Goal: Navigation & Orientation: Find specific page/section

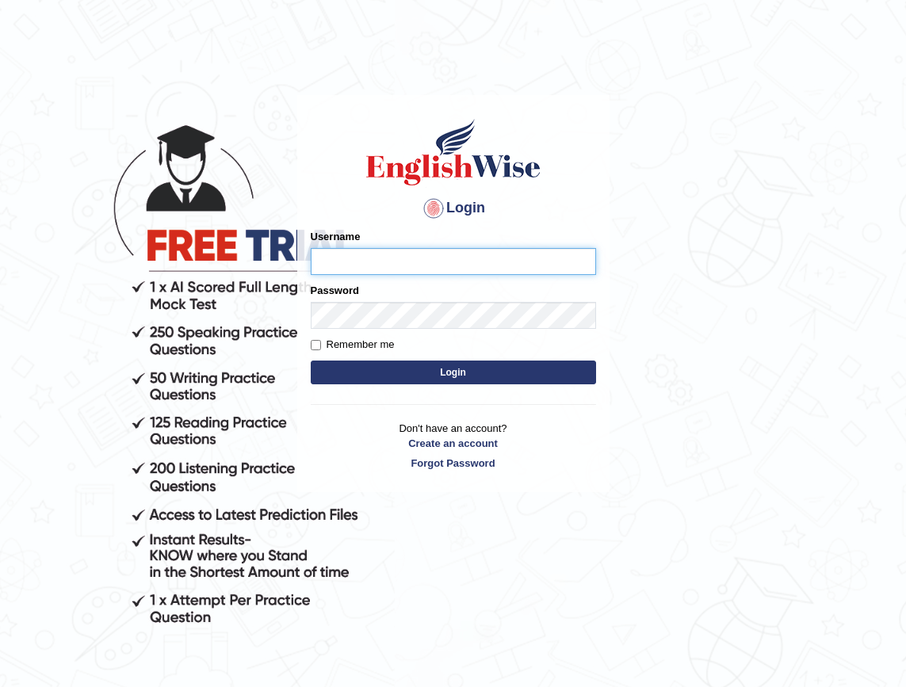
type input "Somzin"
click at [313, 344] on input "Remember me" at bounding box center [316, 345] width 10 height 10
checkbox input "true"
click at [457, 380] on button "Login" at bounding box center [453, 373] width 285 height 24
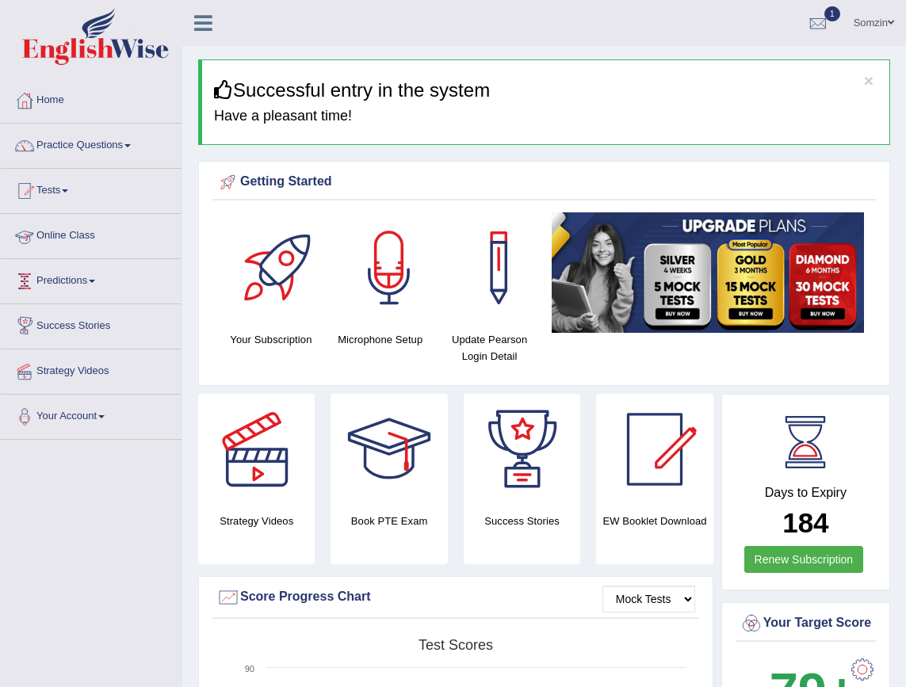
click at [92, 245] on link "Online Class" at bounding box center [91, 234] width 181 height 40
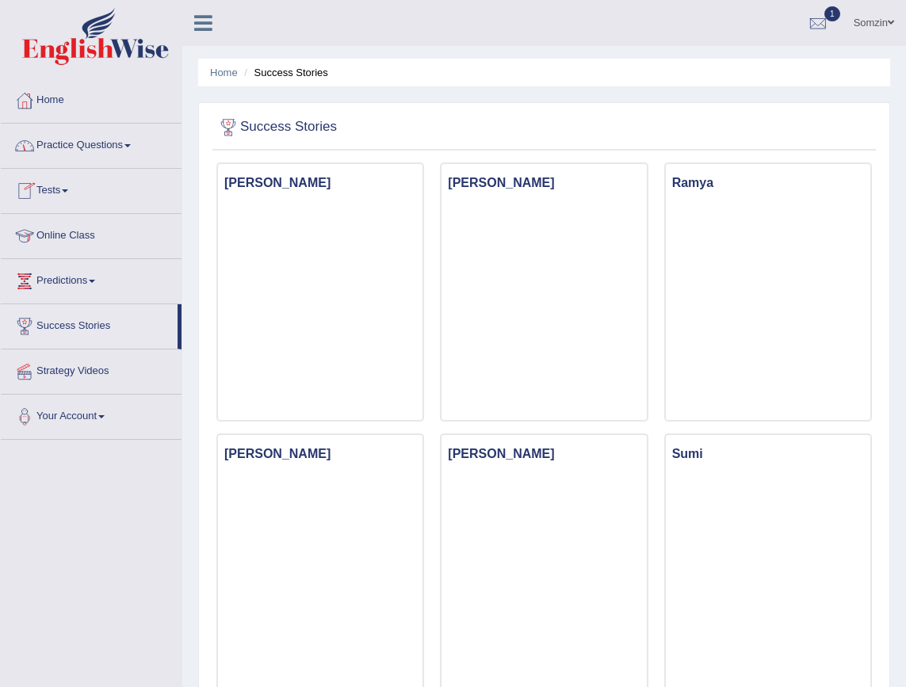
click at [128, 149] on link "Practice Questions" at bounding box center [91, 144] width 181 height 40
